Goal: Task Accomplishment & Management: Complete application form

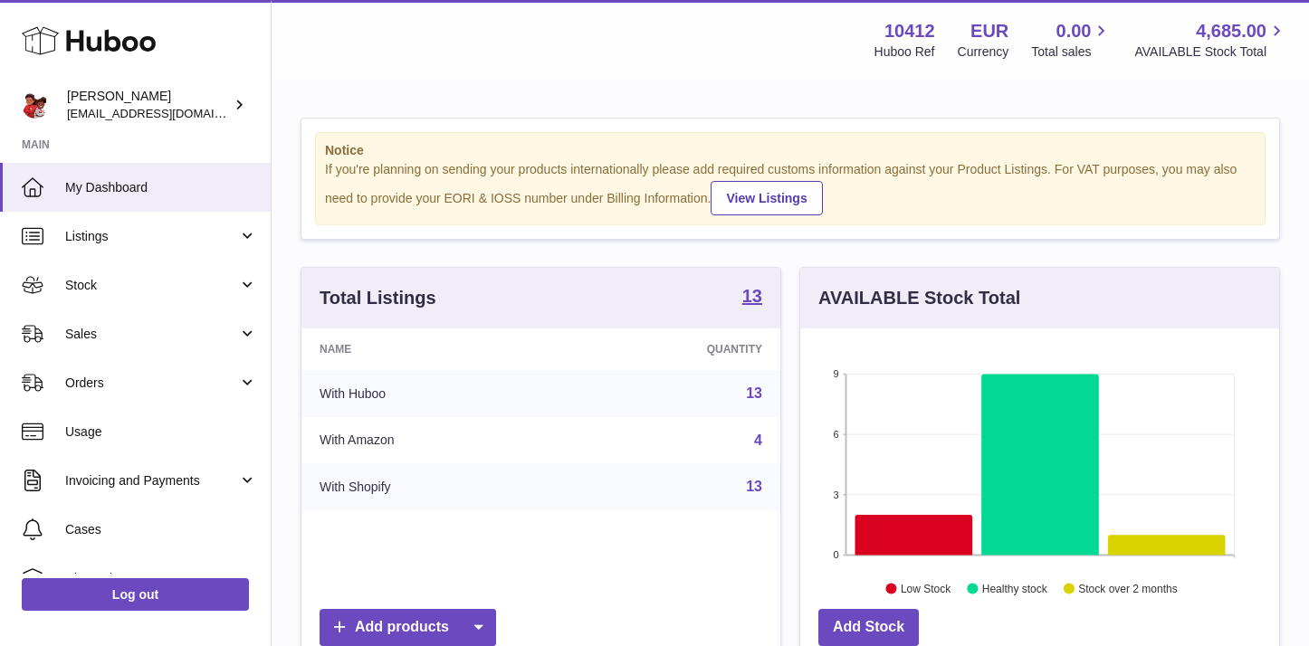
scroll to position [282, 479]
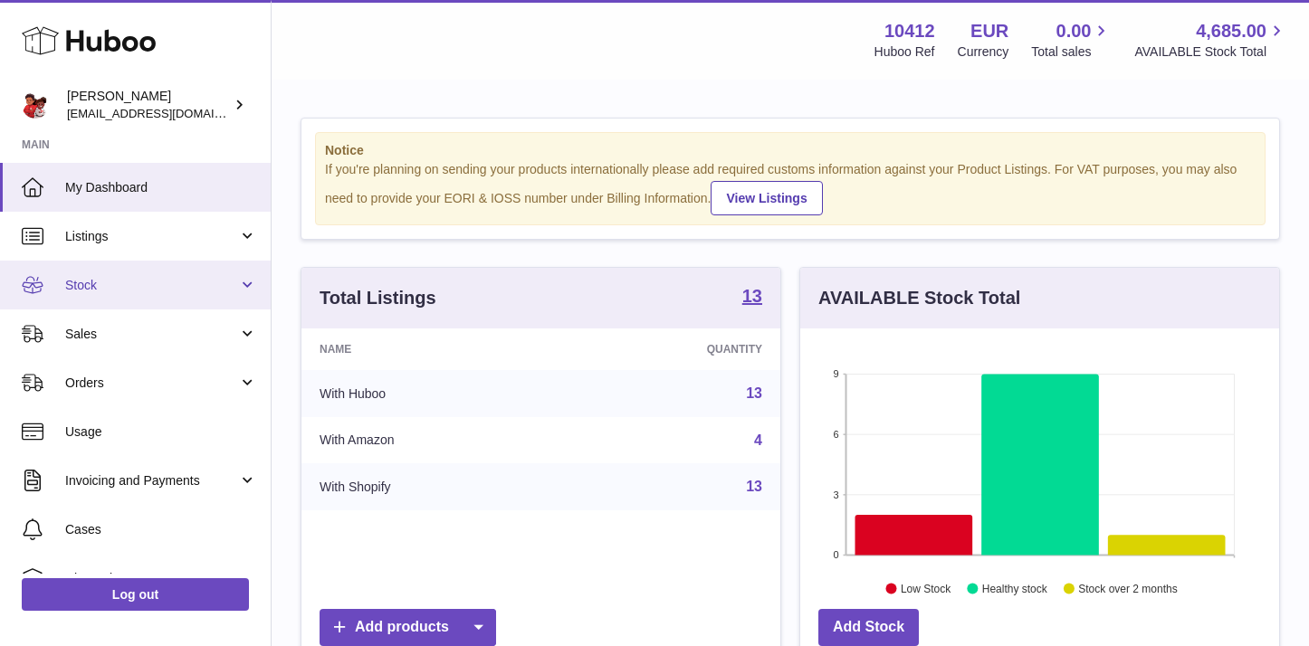
click at [82, 285] on span "Stock" at bounding box center [151, 285] width 173 height 17
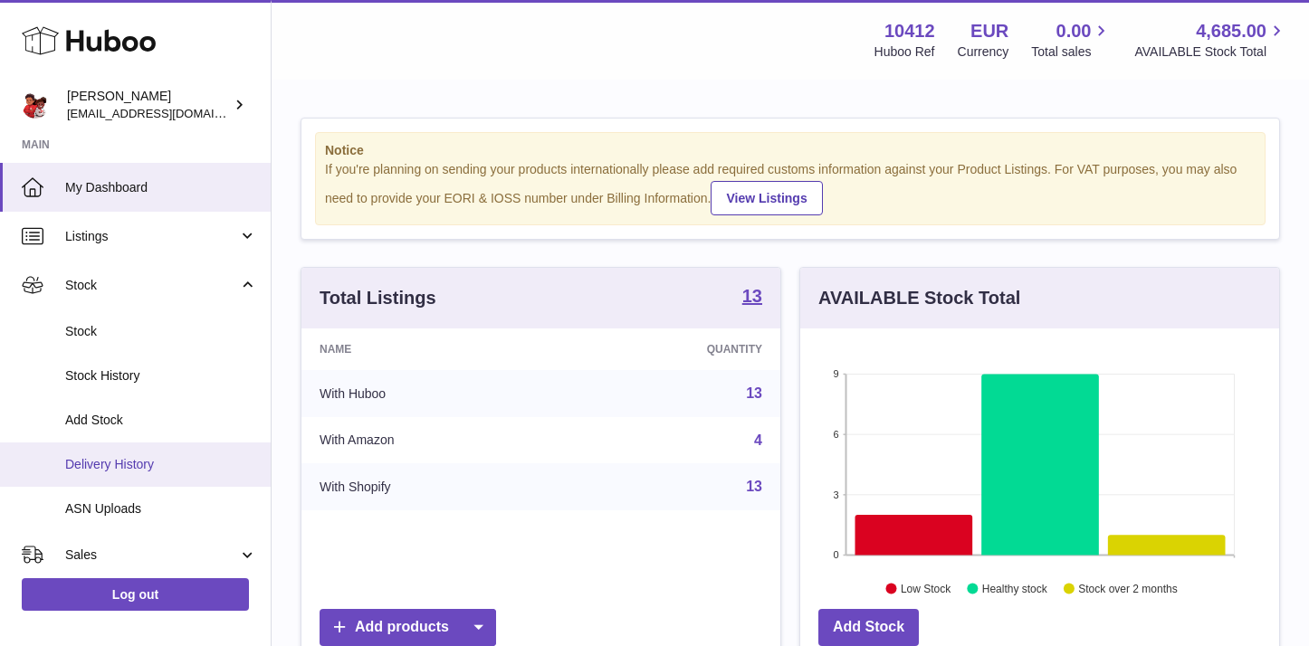
click at [120, 459] on span "Delivery History" at bounding box center [161, 464] width 192 height 17
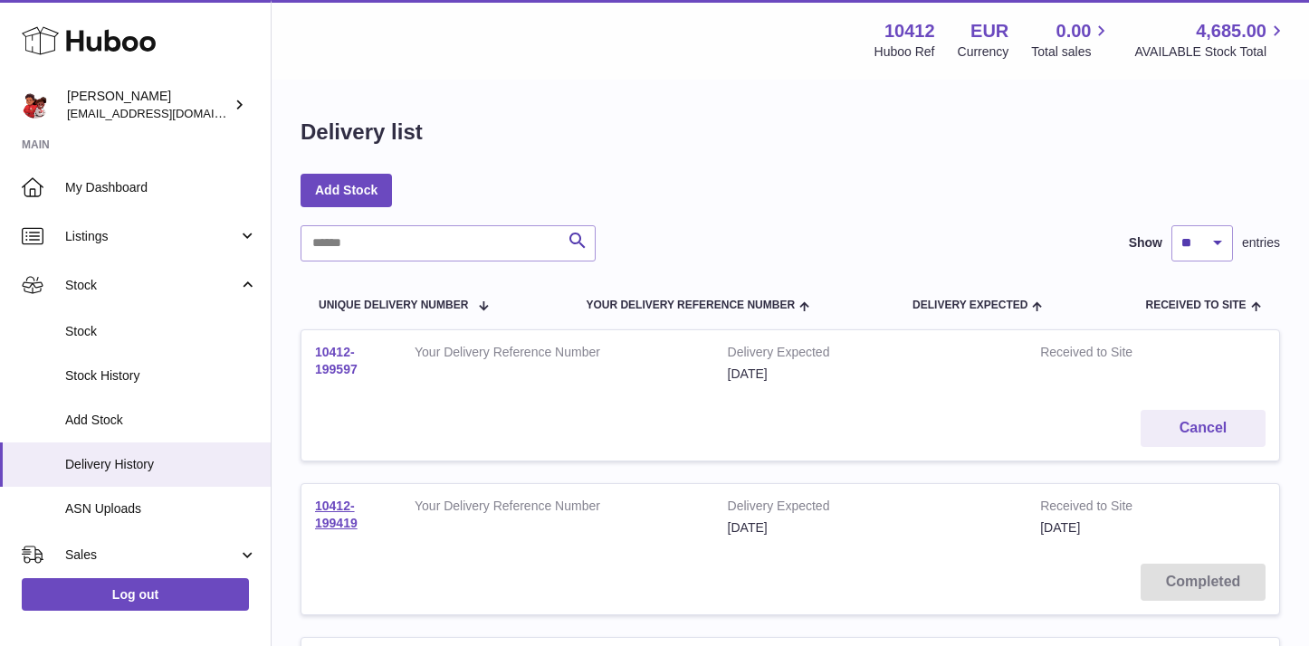
click at [328, 372] on link "10412-199597" at bounding box center [336, 361] width 43 height 32
click at [358, 188] on link "Add Stock" at bounding box center [346, 190] width 91 height 33
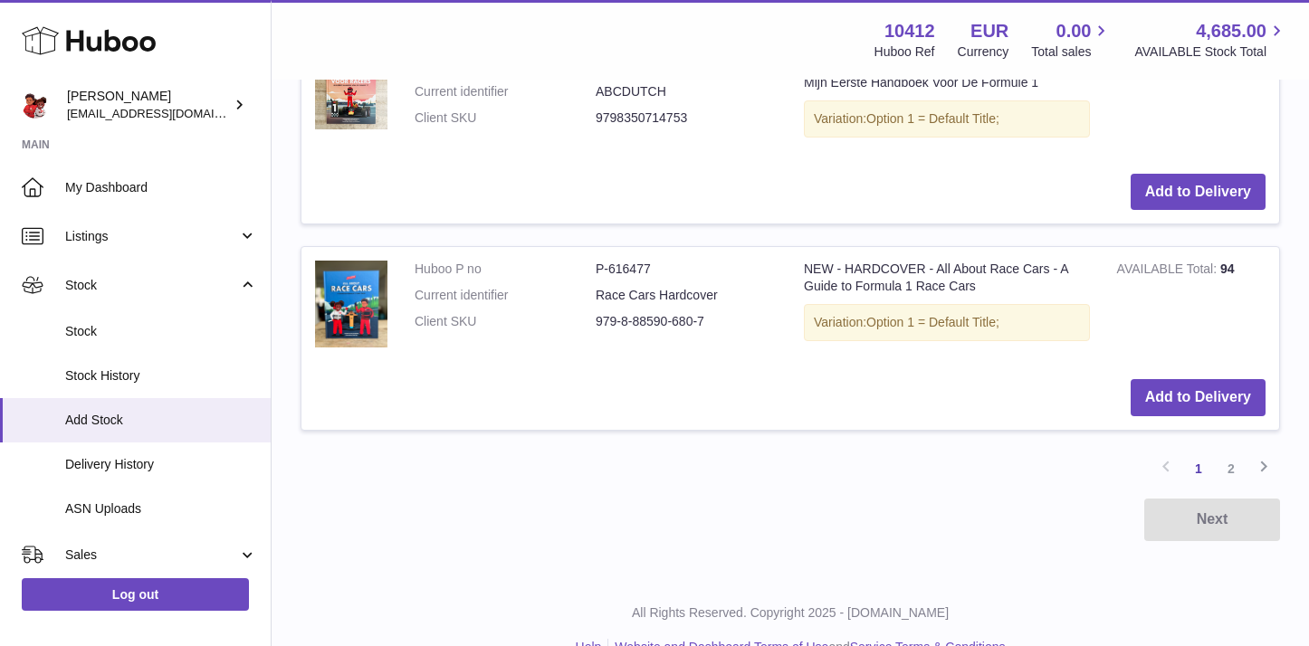
scroll to position [2259, 0]
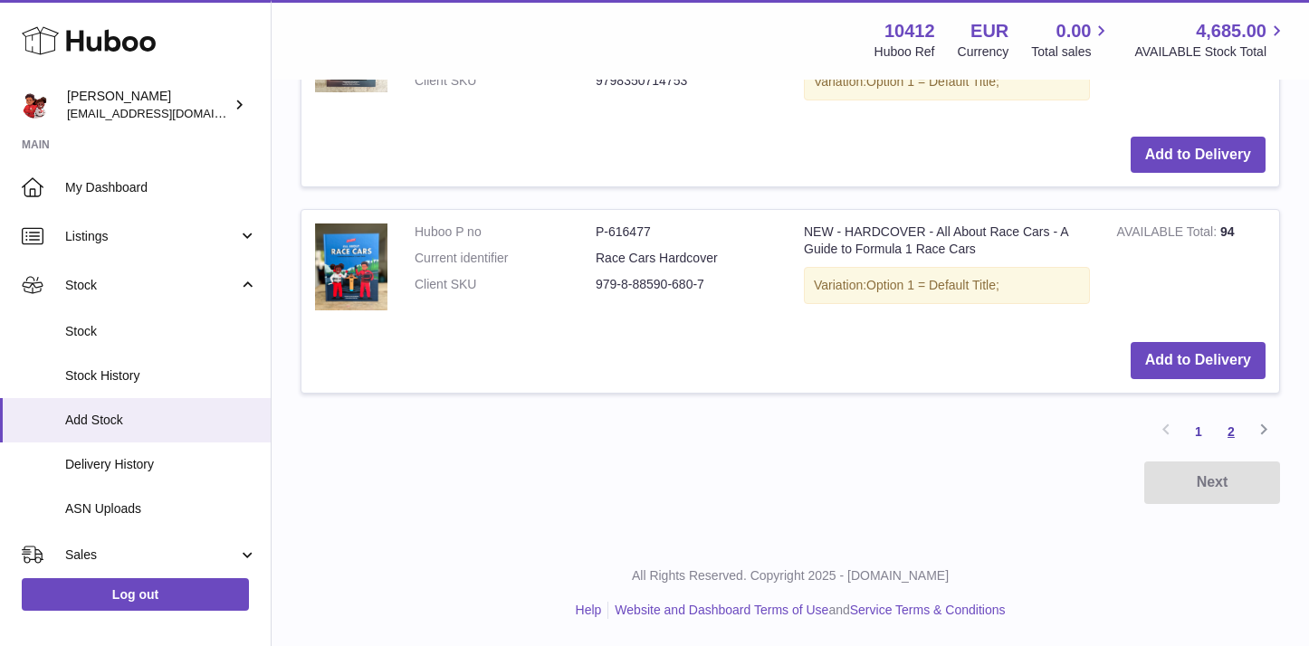
click at [1229, 428] on link "2" at bounding box center [1231, 431] width 33 height 33
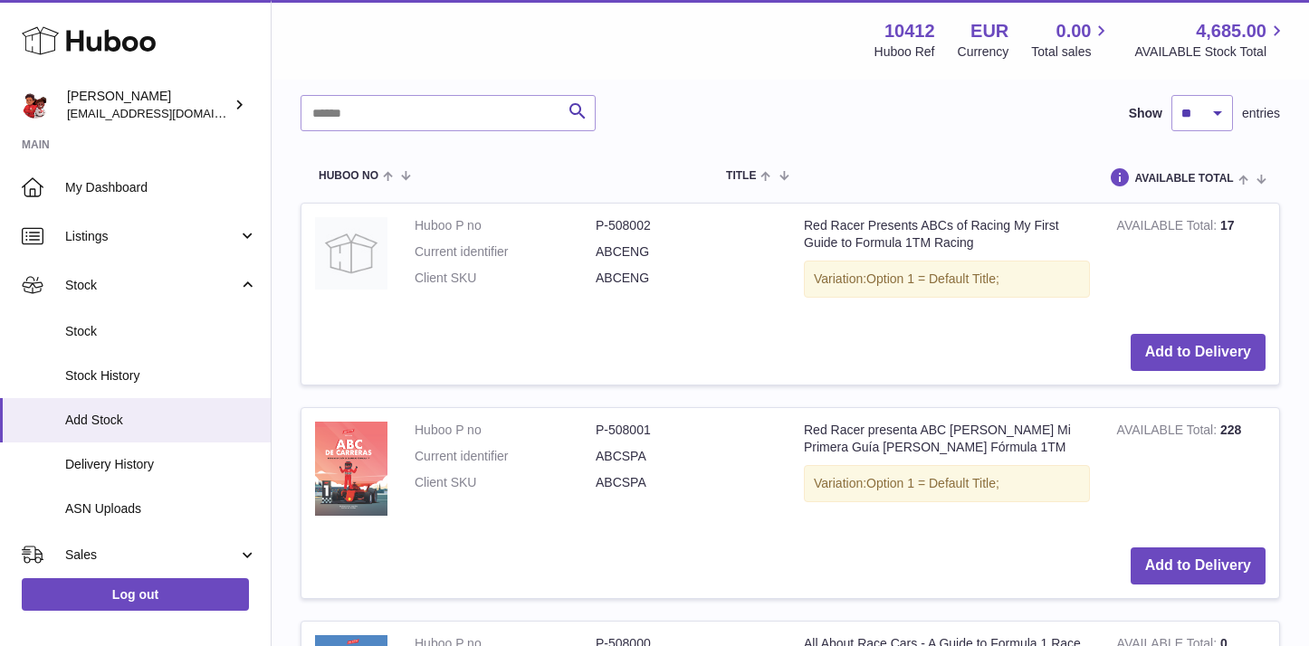
scroll to position [403, 0]
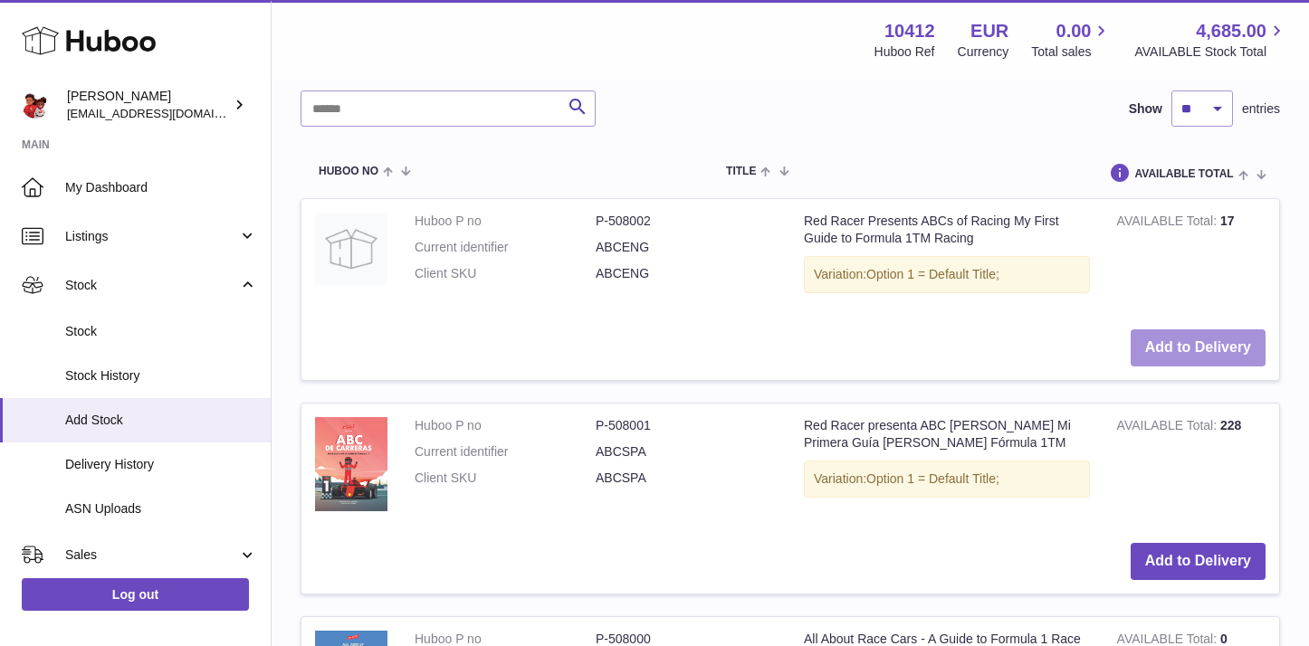
click at [1174, 355] on button "Add to Delivery" at bounding box center [1198, 347] width 135 height 37
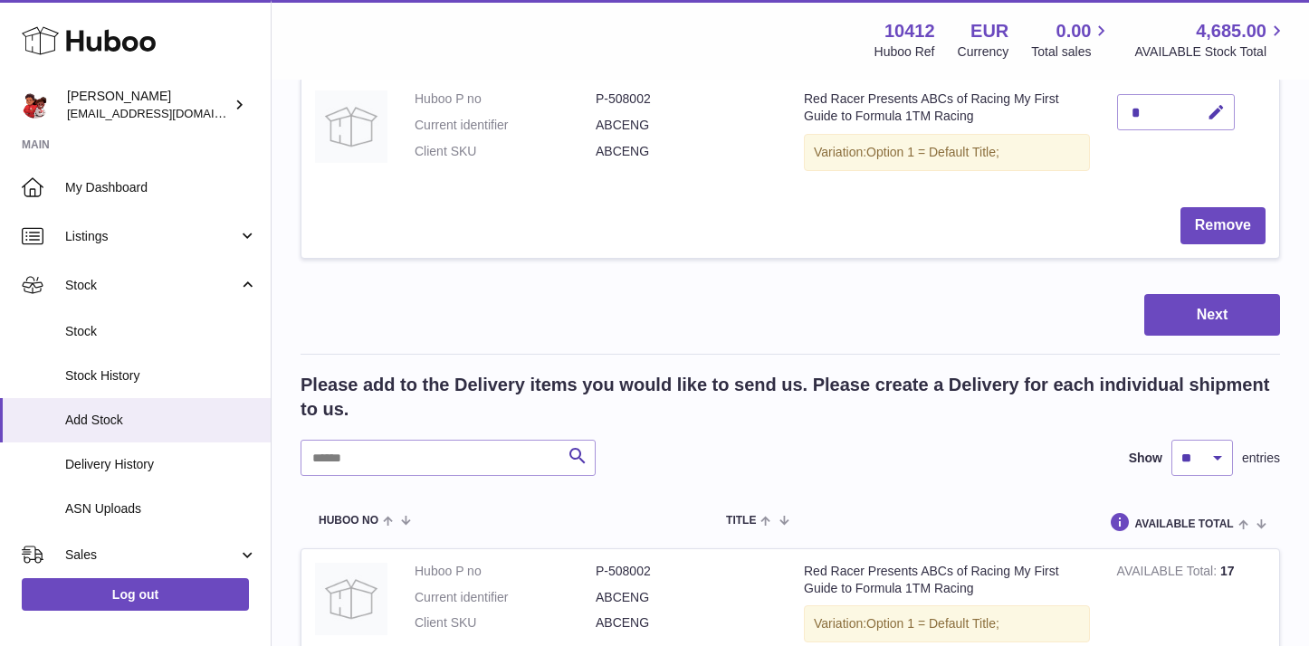
scroll to position [0, 0]
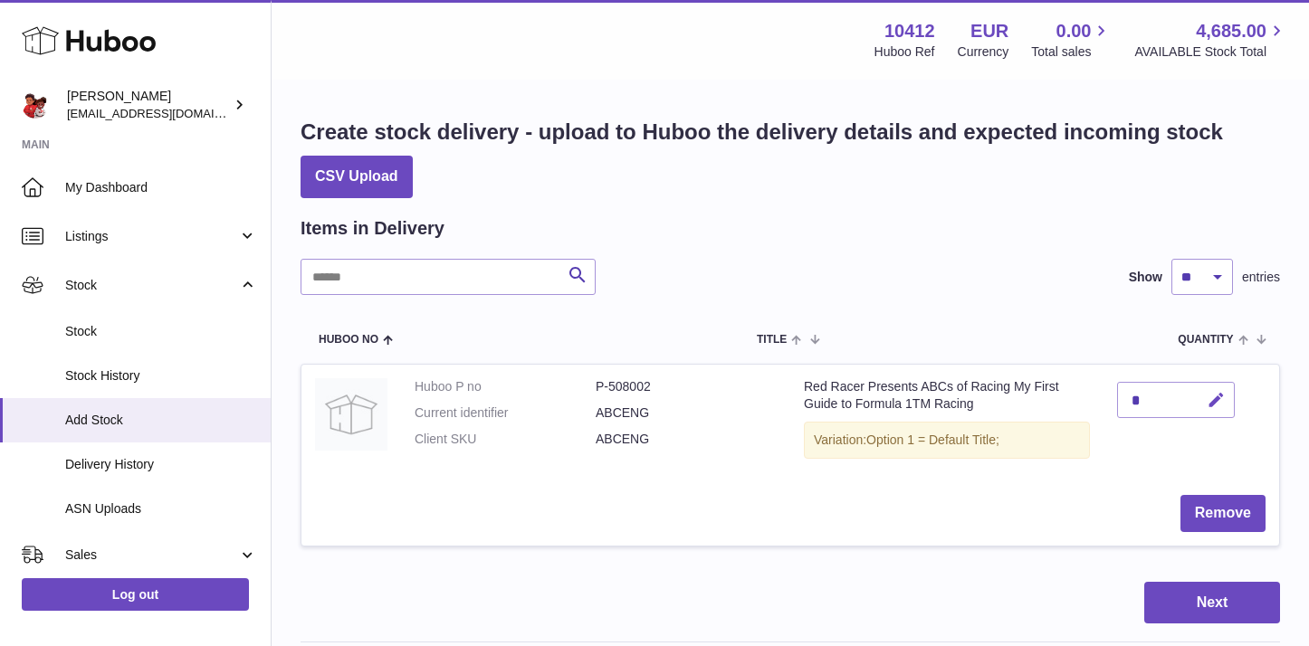
click at [1209, 404] on icon "button" at bounding box center [1216, 400] width 19 height 19
type input "***"
click at [1214, 396] on icon "submit" at bounding box center [1216, 400] width 16 height 16
click at [1184, 606] on button "Next" at bounding box center [1212, 603] width 136 height 43
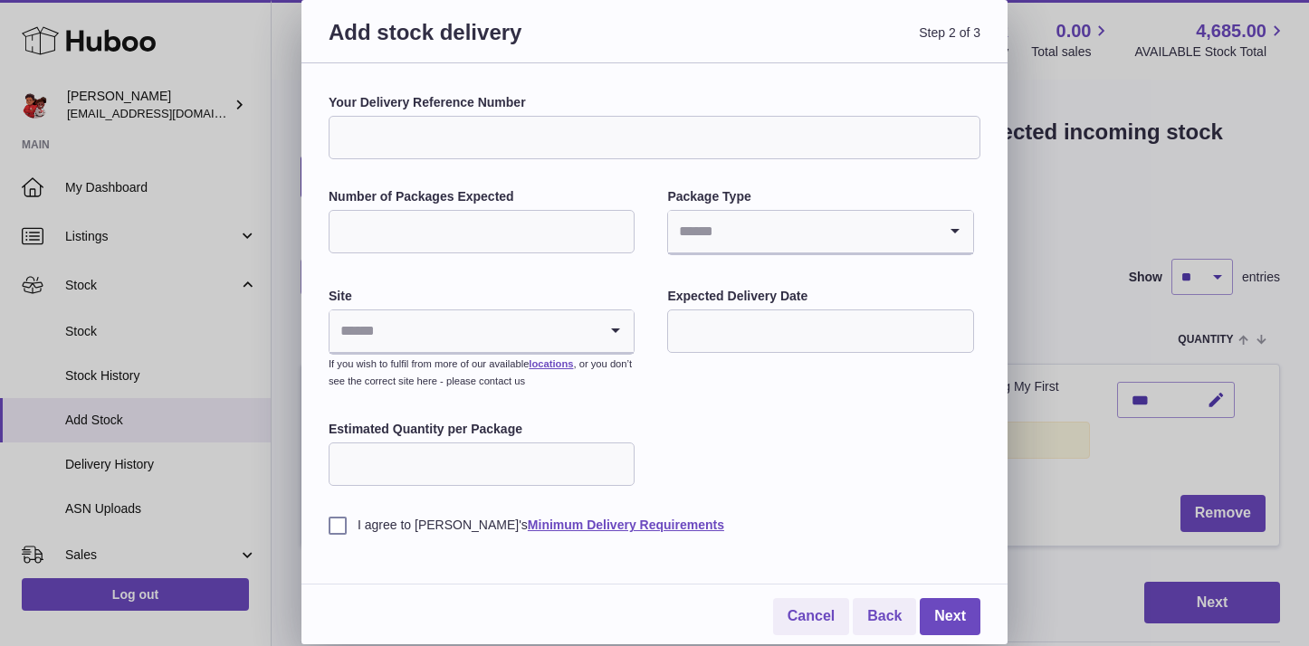
click at [583, 144] on input "Your Delivery Reference Number" at bounding box center [655, 137] width 652 height 43
click at [504, 227] on input "Number of Packages Expected" at bounding box center [482, 231] width 306 height 43
type input "*"
click at [756, 226] on input "Search for option" at bounding box center [802, 232] width 268 height 42
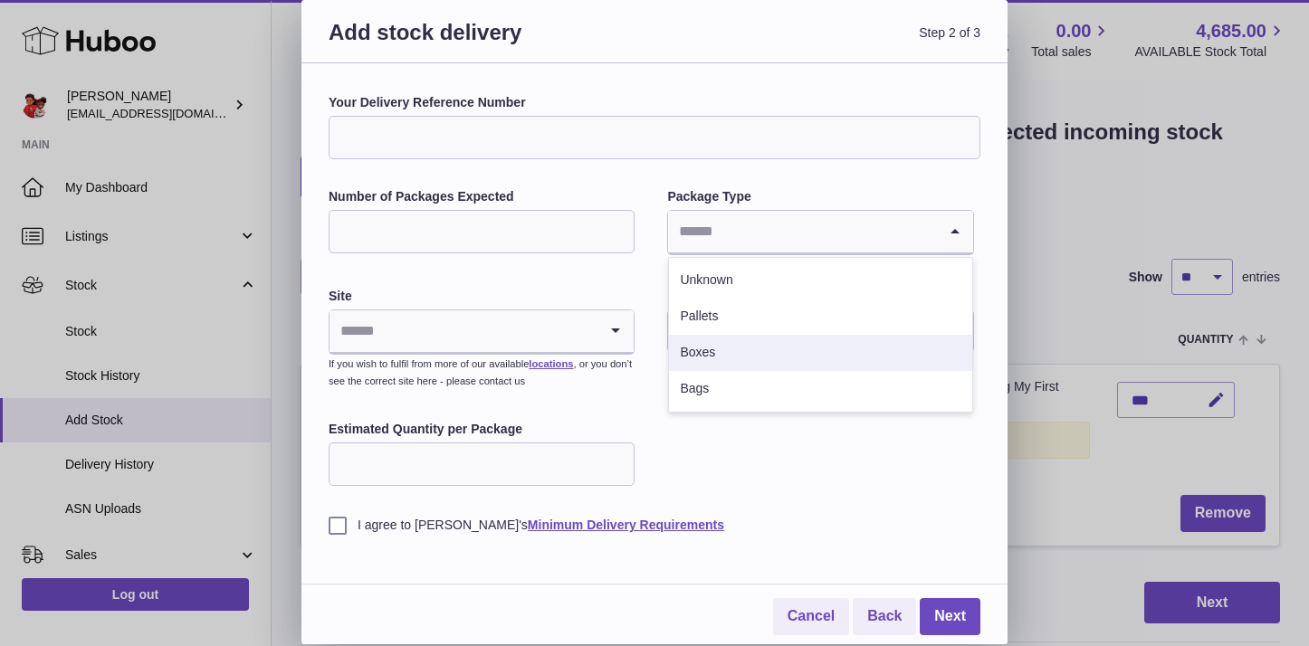
click at [693, 358] on li "Boxes" at bounding box center [820, 353] width 302 height 36
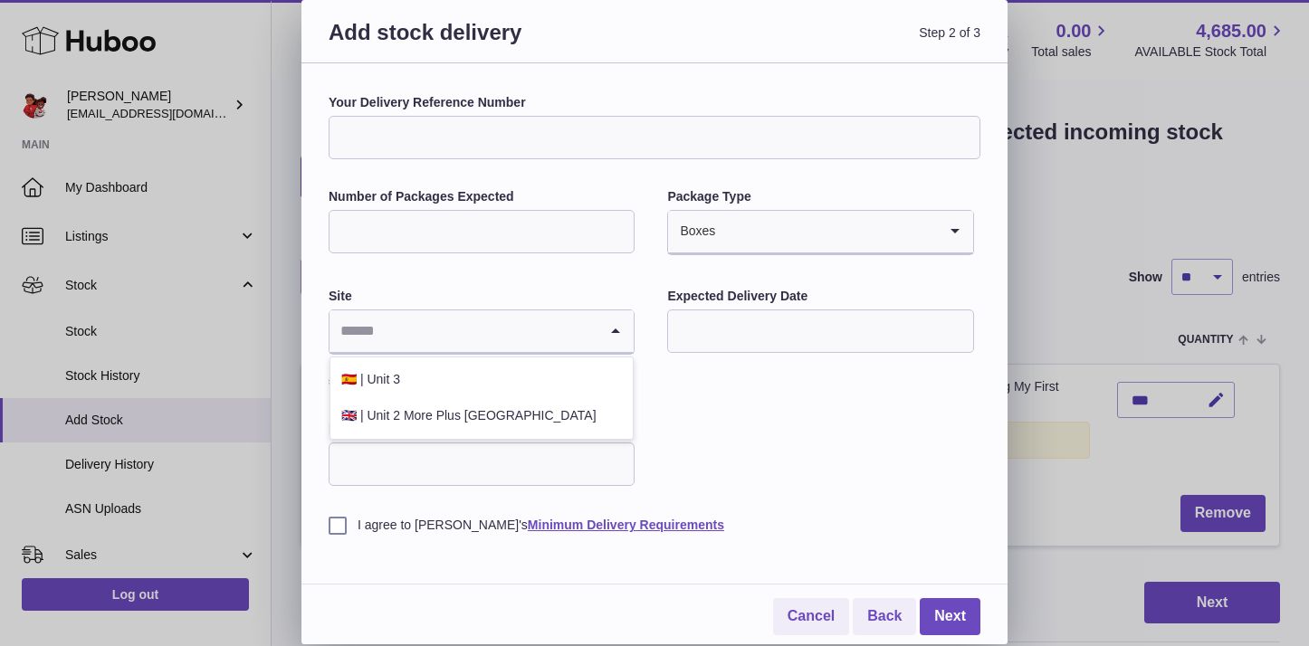
click at [532, 337] on input "Search for option" at bounding box center [463, 331] width 268 height 42
click at [464, 420] on li "🇬🇧 | Unit 2 More Plus Central Park" at bounding box center [481, 416] width 302 height 36
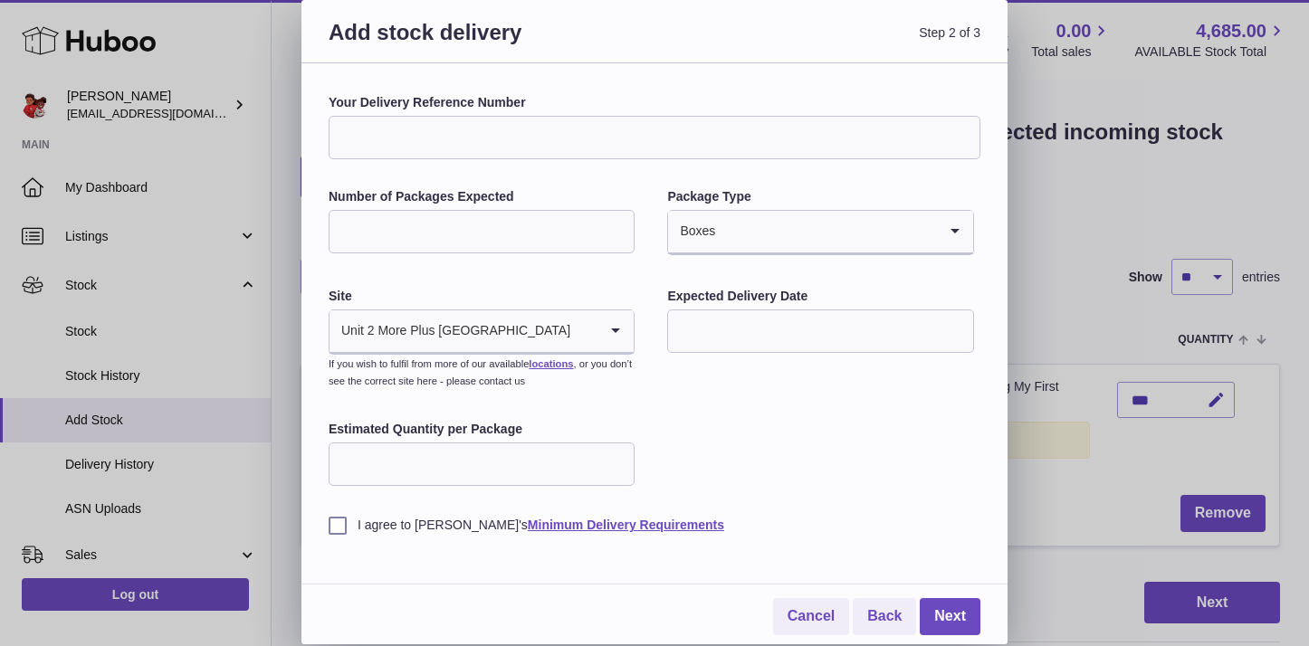
click at [745, 329] on input "text" at bounding box center [820, 331] width 306 height 43
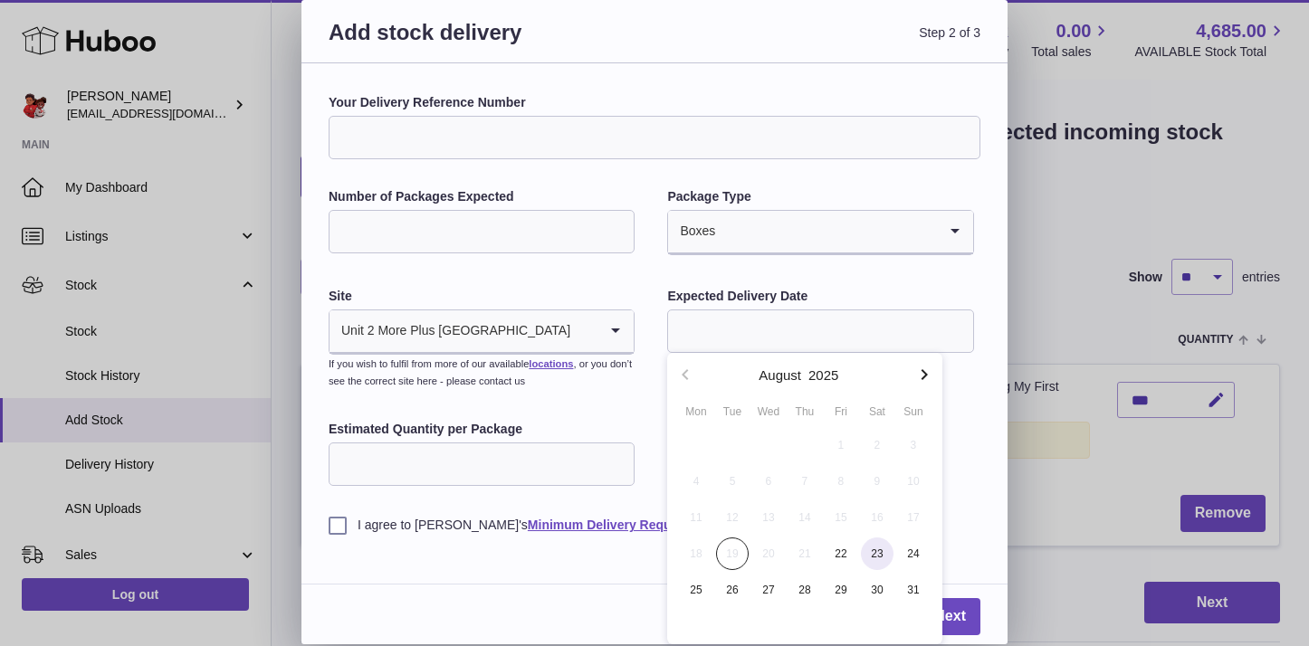
click at [881, 560] on span "23" at bounding box center [877, 554] width 33 height 33
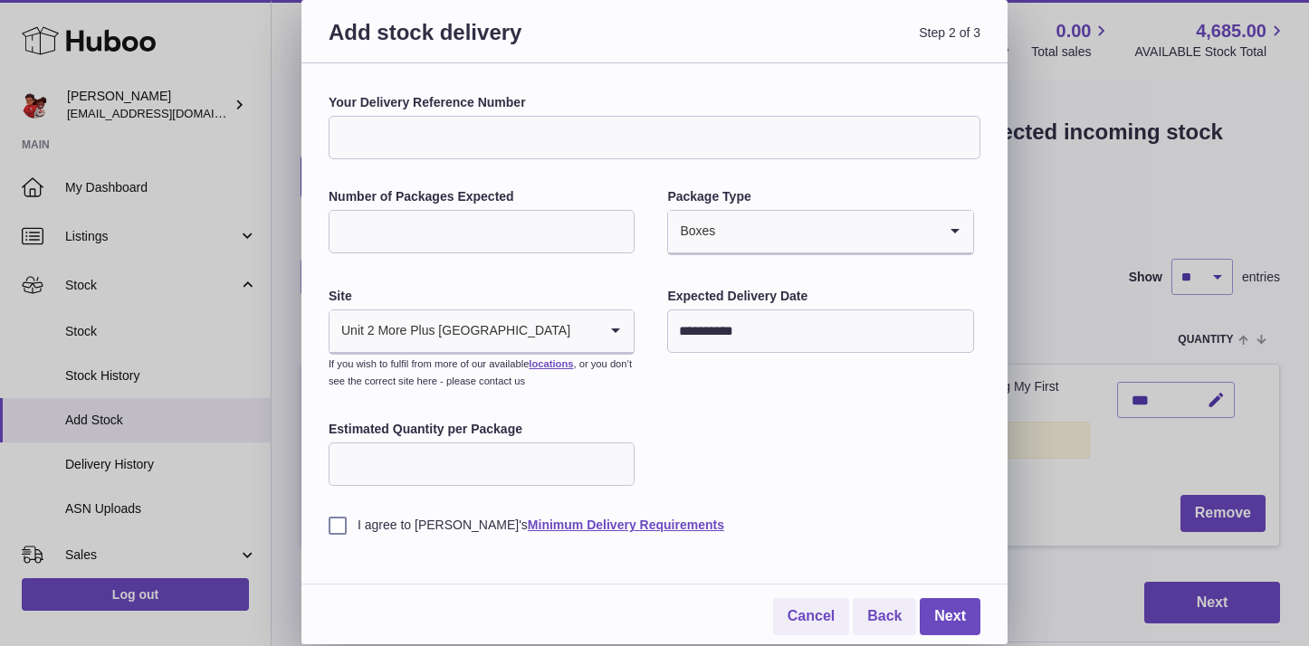
click at [763, 329] on input "**********" at bounding box center [820, 331] width 306 height 43
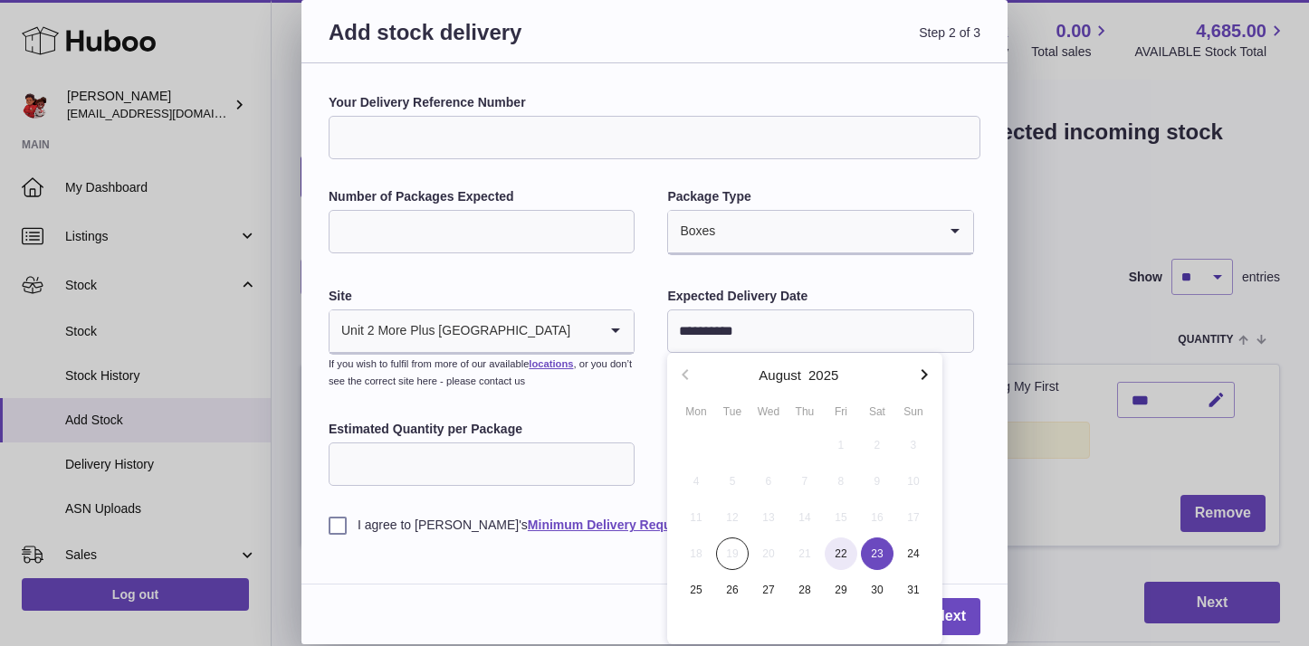
click at [838, 550] on span "22" at bounding box center [841, 554] width 33 height 33
type input "**********"
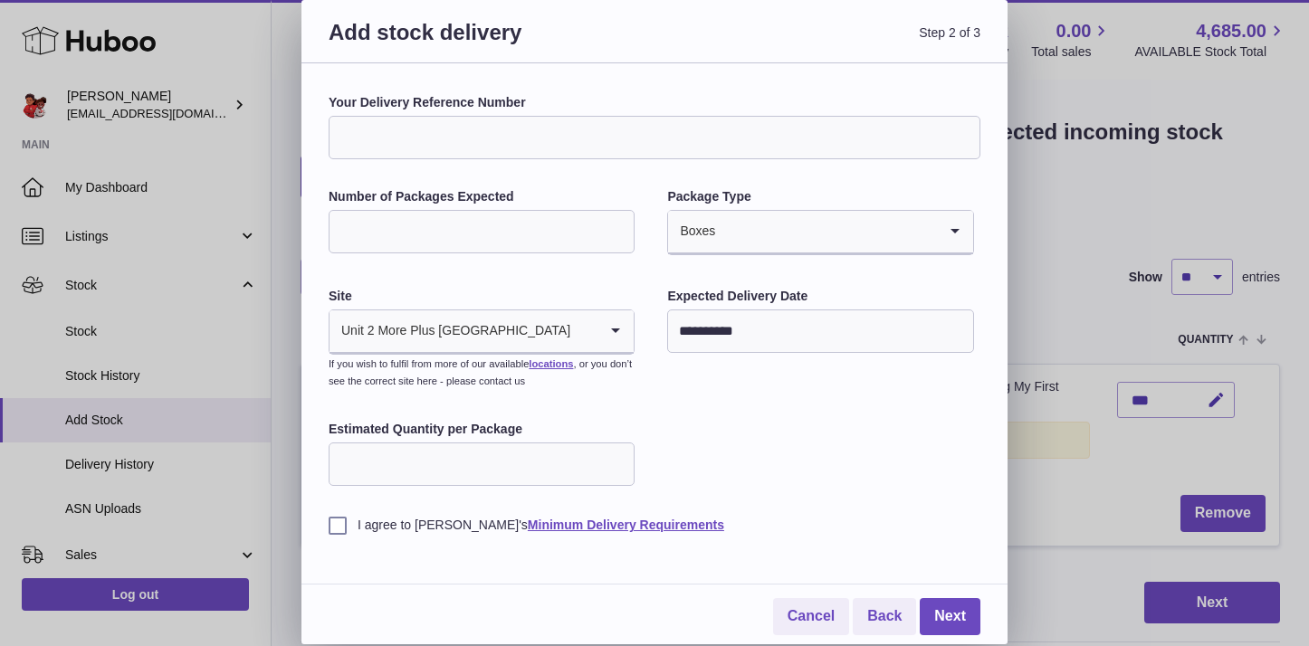
click at [387, 467] on input "Estimated Quantity per Package" at bounding box center [482, 464] width 306 height 43
type input "**"
click at [332, 530] on label "I agree to Huboo's Minimum Delivery Requirements" at bounding box center [655, 525] width 652 height 17
click at [944, 614] on link "Next" at bounding box center [950, 616] width 61 height 37
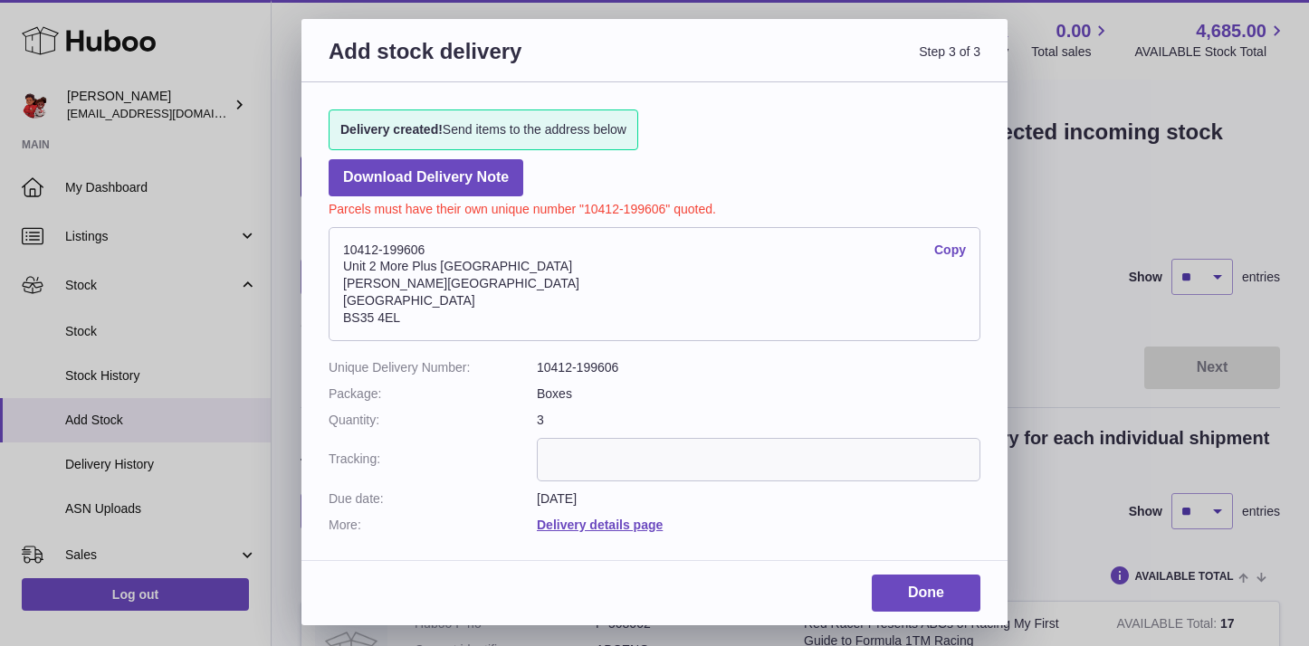
drag, startPoint x: 426, startPoint y: 249, endPoint x: 314, endPoint y: 247, distance: 112.3
click at [314, 247] on div "Delivery created! Send items to the address below Download Delivery Note Parcel…" at bounding box center [654, 312] width 706 height 460
copy address "10412-199606"
click at [914, 594] on link "Done" at bounding box center [926, 593] width 109 height 37
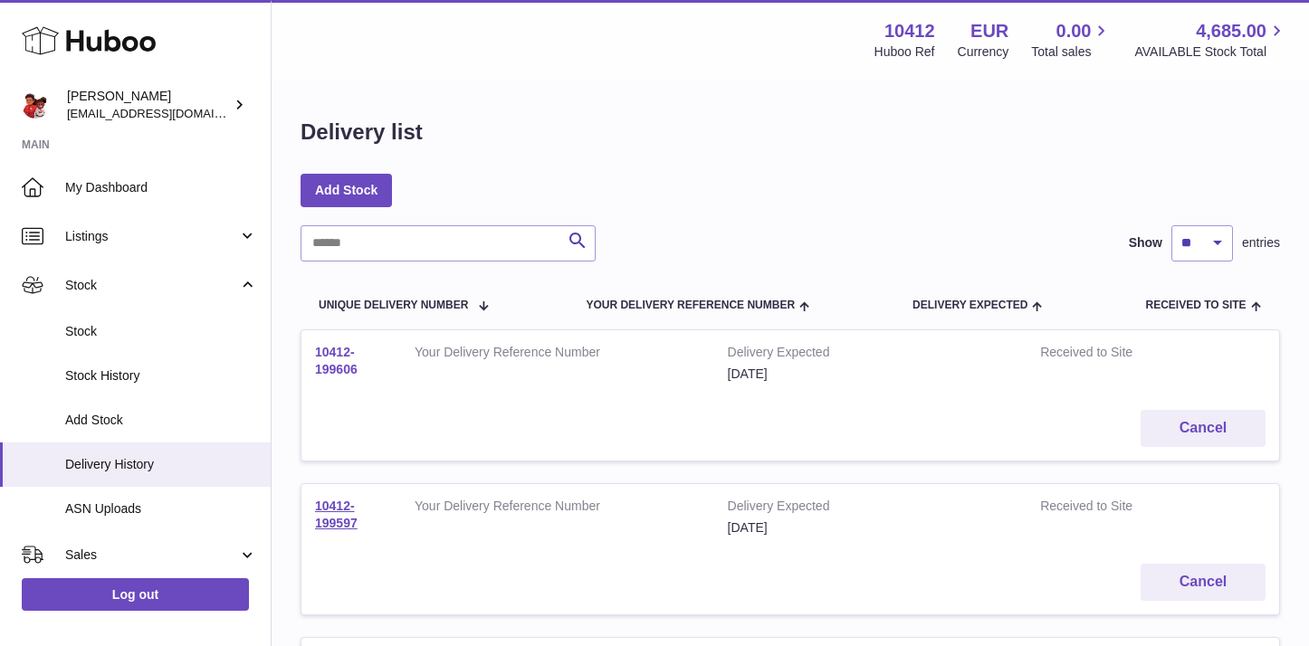
click at [337, 357] on link "10412-199606" at bounding box center [336, 361] width 43 height 32
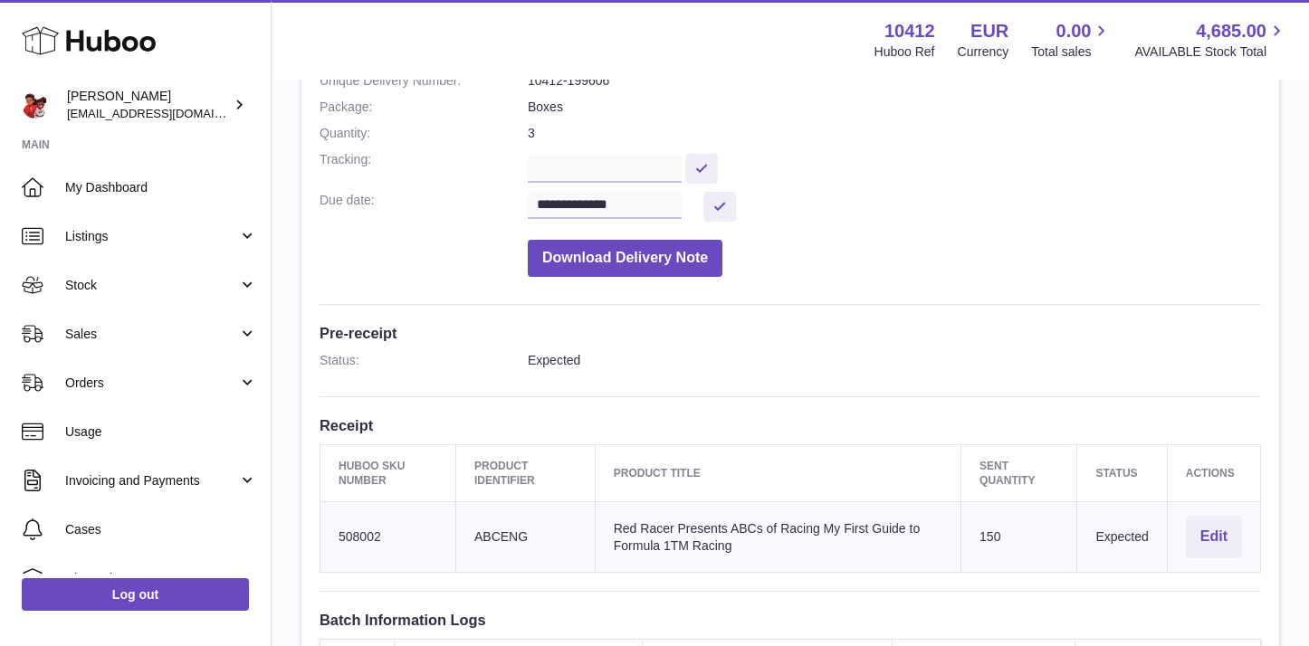
scroll to position [221, 0]
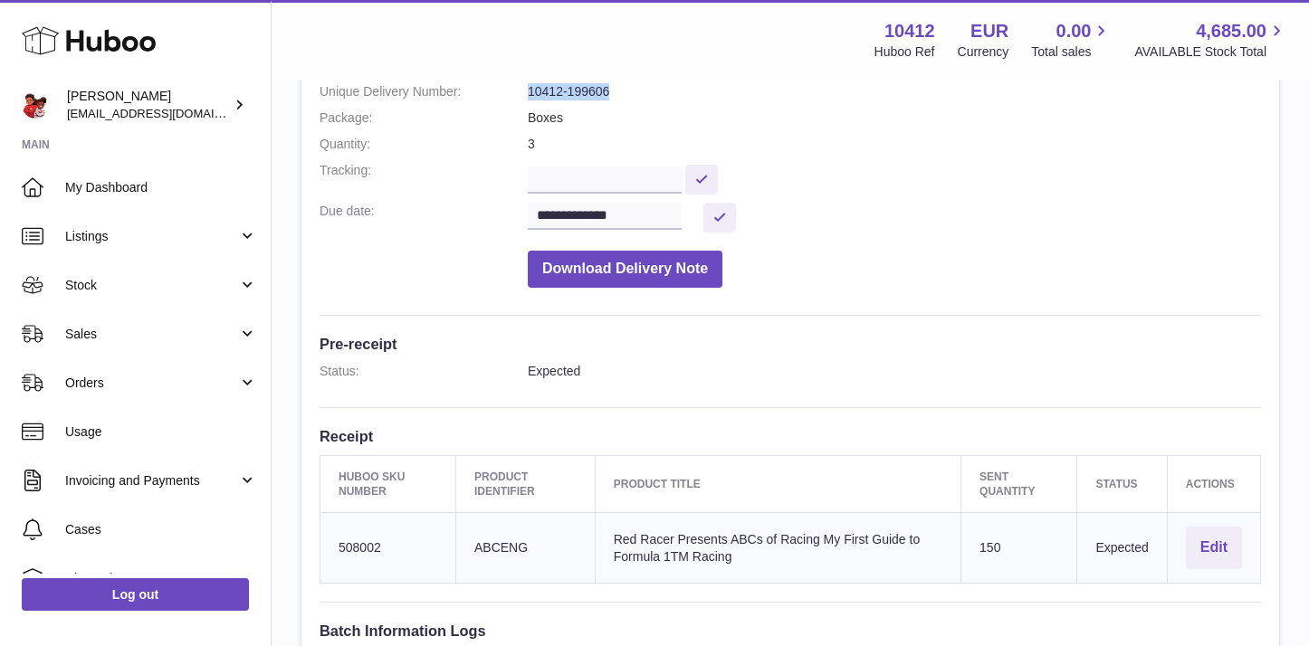
drag, startPoint x: 607, startPoint y: 90, endPoint x: 510, endPoint y: 91, distance: 97.8
click at [510, 91] on dl "**********" at bounding box center [790, 138] width 941 height 317
copy dl "10412-199606"
click at [577, 181] on input "text" at bounding box center [605, 180] width 154 height 27
paste input "**********"
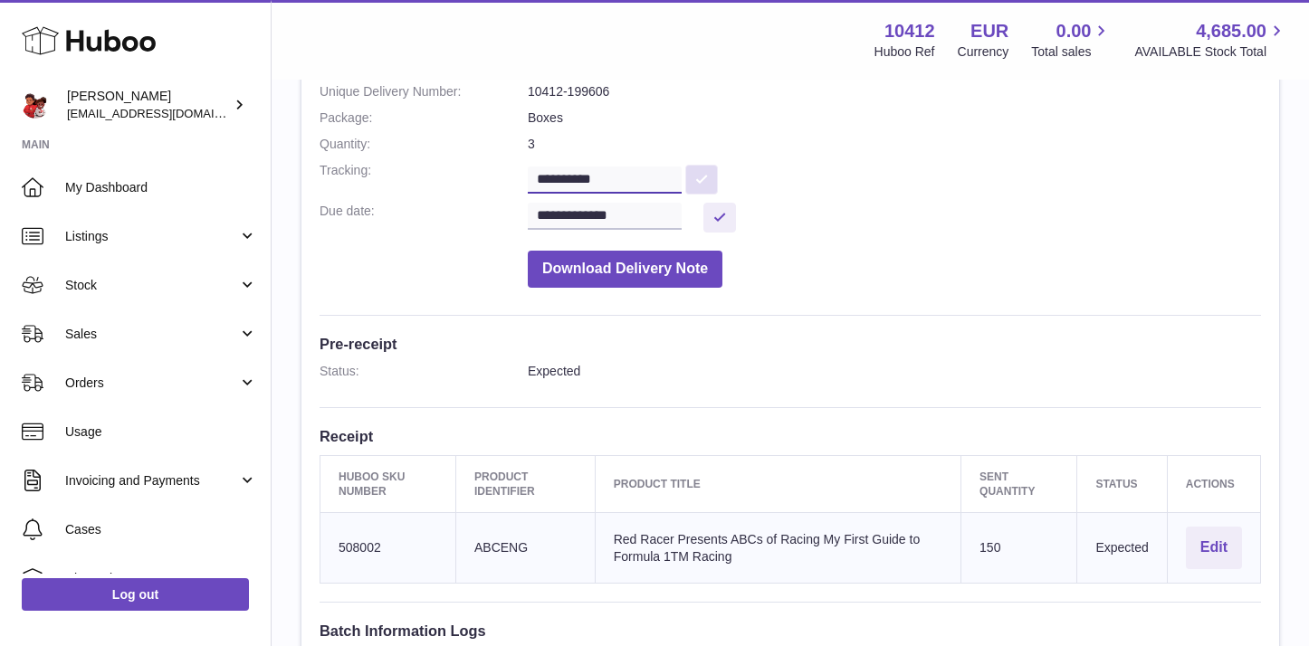
type input "**********"
click at [712, 178] on button at bounding box center [701, 180] width 33 height 30
